Goal: Information Seeking & Learning: Learn about a topic

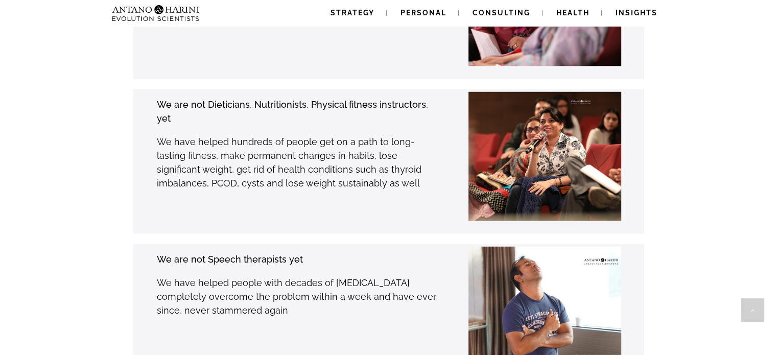
scroll to position [2006, 0]
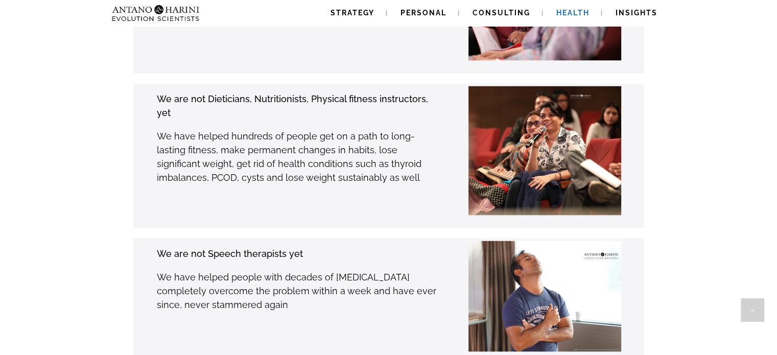
click at [552, 12] on link "Health" at bounding box center [573, 13] width 58 height 26
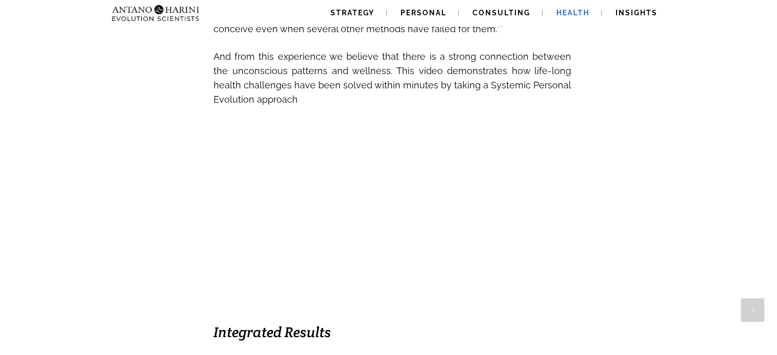
scroll to position [539, 0]
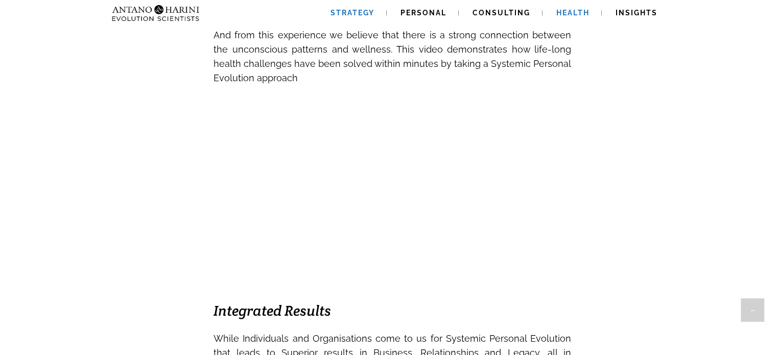
click at [350, 14] on span "Strategy" at bounding box center [352, 13] width 44 height 8
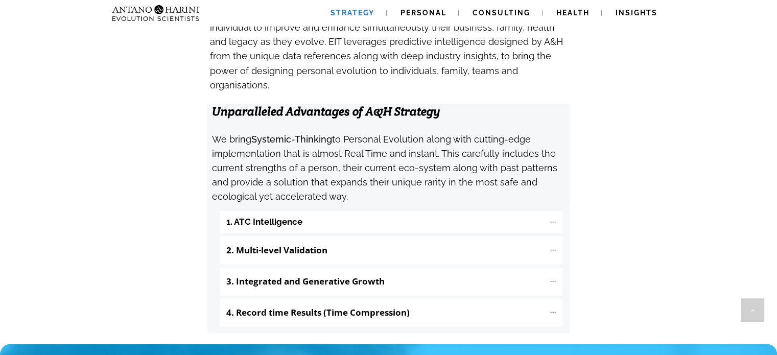
scroll to position [1038, 0]
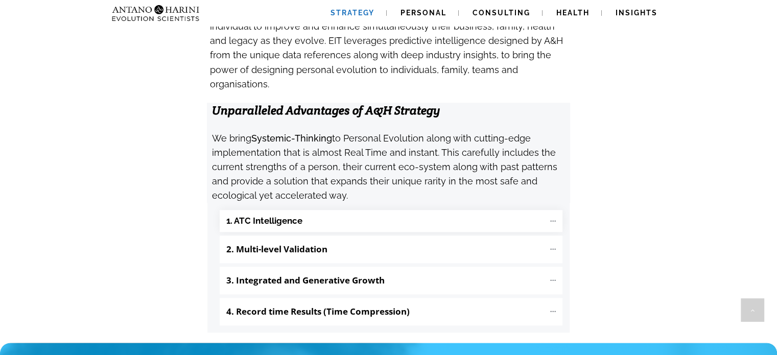
click at [374, 210] on "1. ATC Intelligence" at bounding box center [391, 221] width 343 height 22
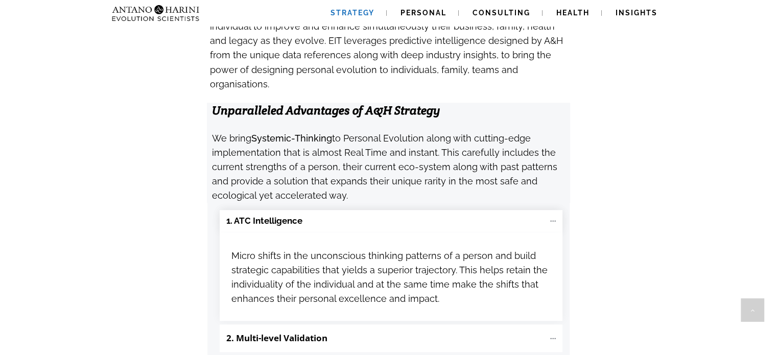
click at [374, 210] on "1. ATC Intelligence" at bounding box center [391, 221] width 343 height 22
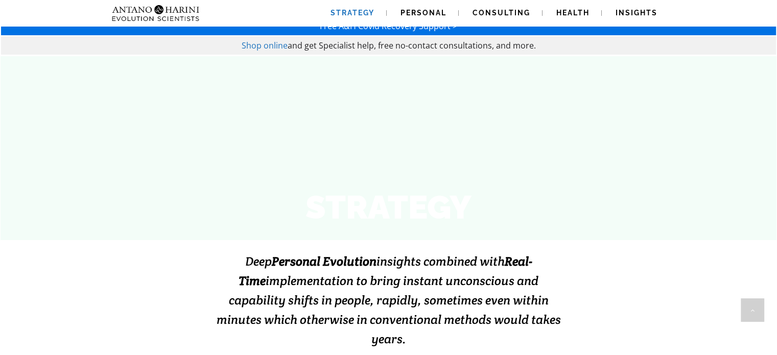
scroll to position [0, 0]
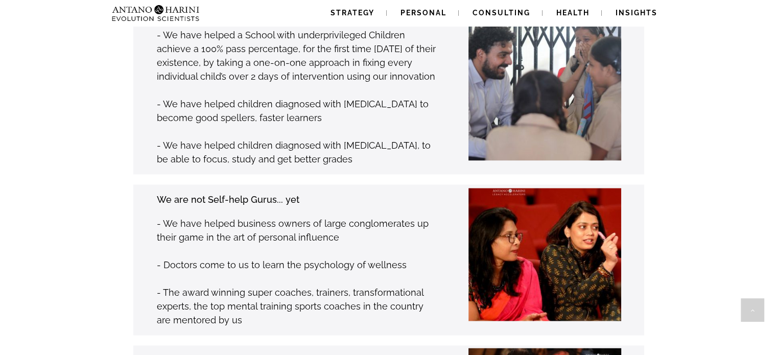
scroll to position [1451, 0]
